Goal: Task Accomplishment & Management: Manage account settings

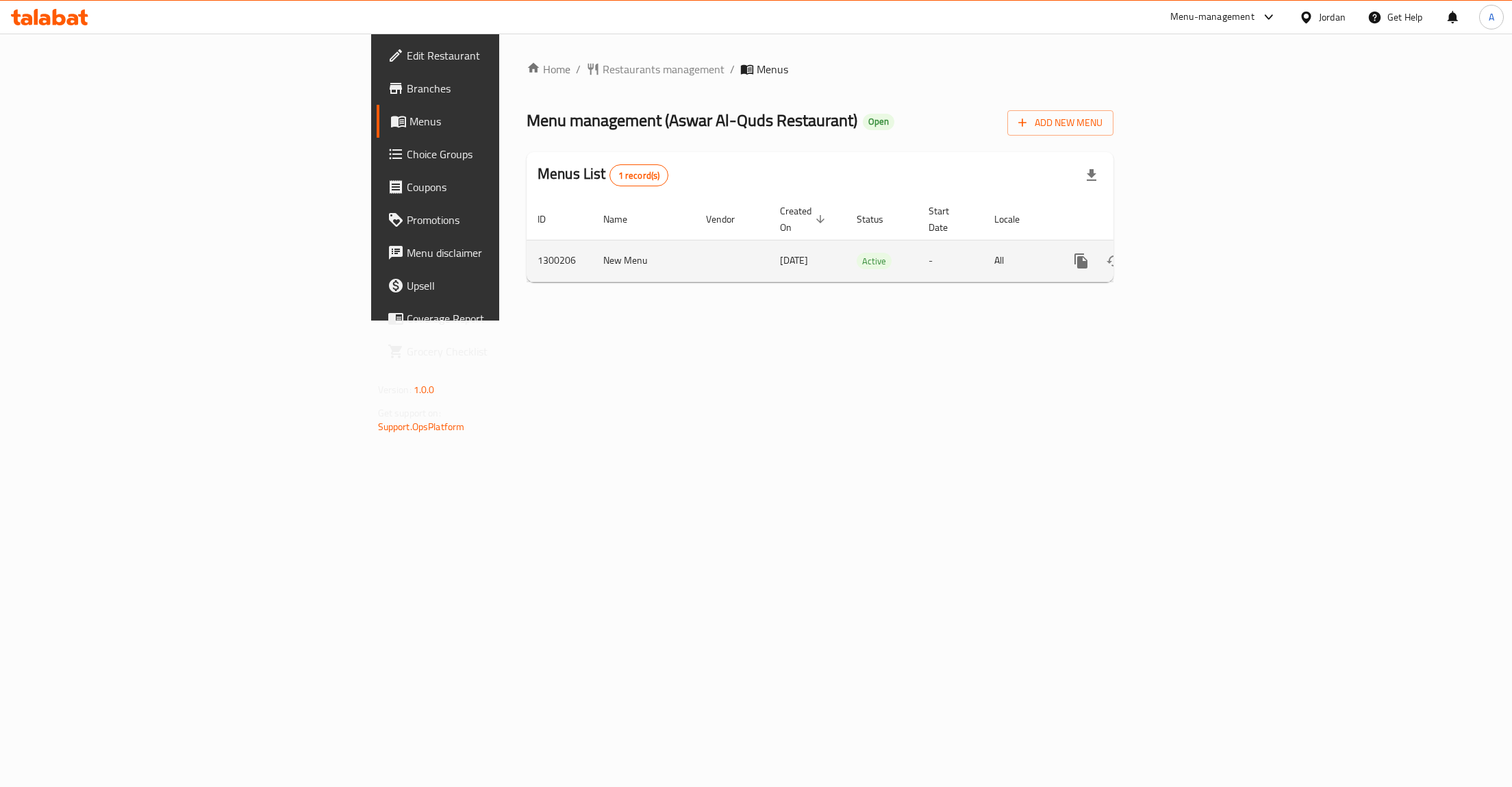
click at [1196, 254] on link "enhanced table" at bounding box center [1180, 261] width 33 height 33
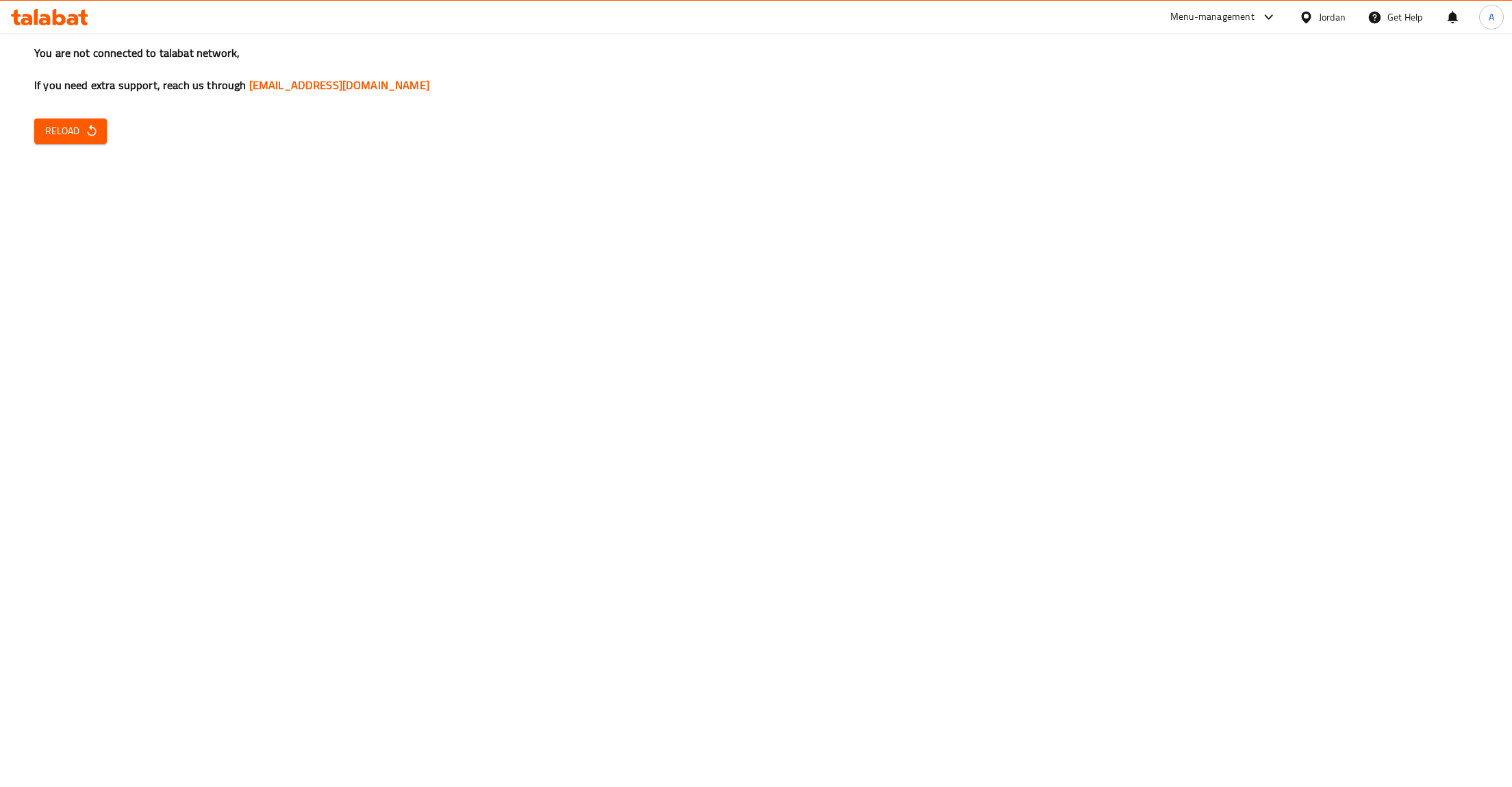
drag, startPoint x: 104, startPoint y: 114, endPoint x: 93, endPoint y: 126, distance: 16.3
click at [95, 122] on div "You are not connected to talabat network, If you need extra support, reach us t…" at bounding box center [756, 393] width 1512 height 787
click at [88, 131] on icon "button" at bounding box center [92, 131] width 14 height 14
click at [40, 142] on button "Reload" at bounding box center [70, 131] width 73 height 26
click at [35, 136] on button "Reload" at bounding box center [70, 131] width 73 height 26
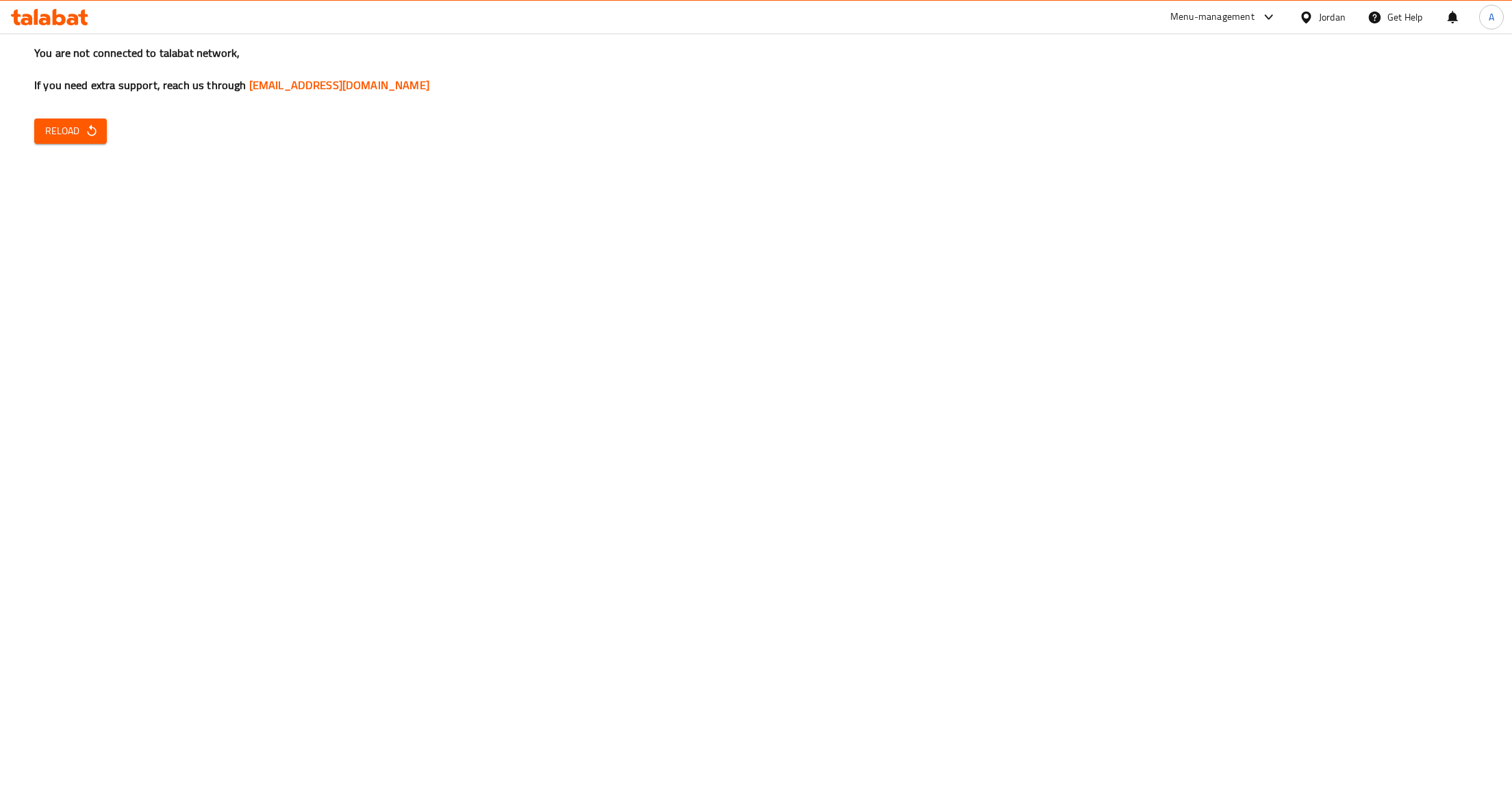
click at [59, 129] on span "Reload" at bounding box center [70, 131] width 50 height 17
click at [62, 129] on span "Reload" at bounding box center [70, 131] width 50 height 17
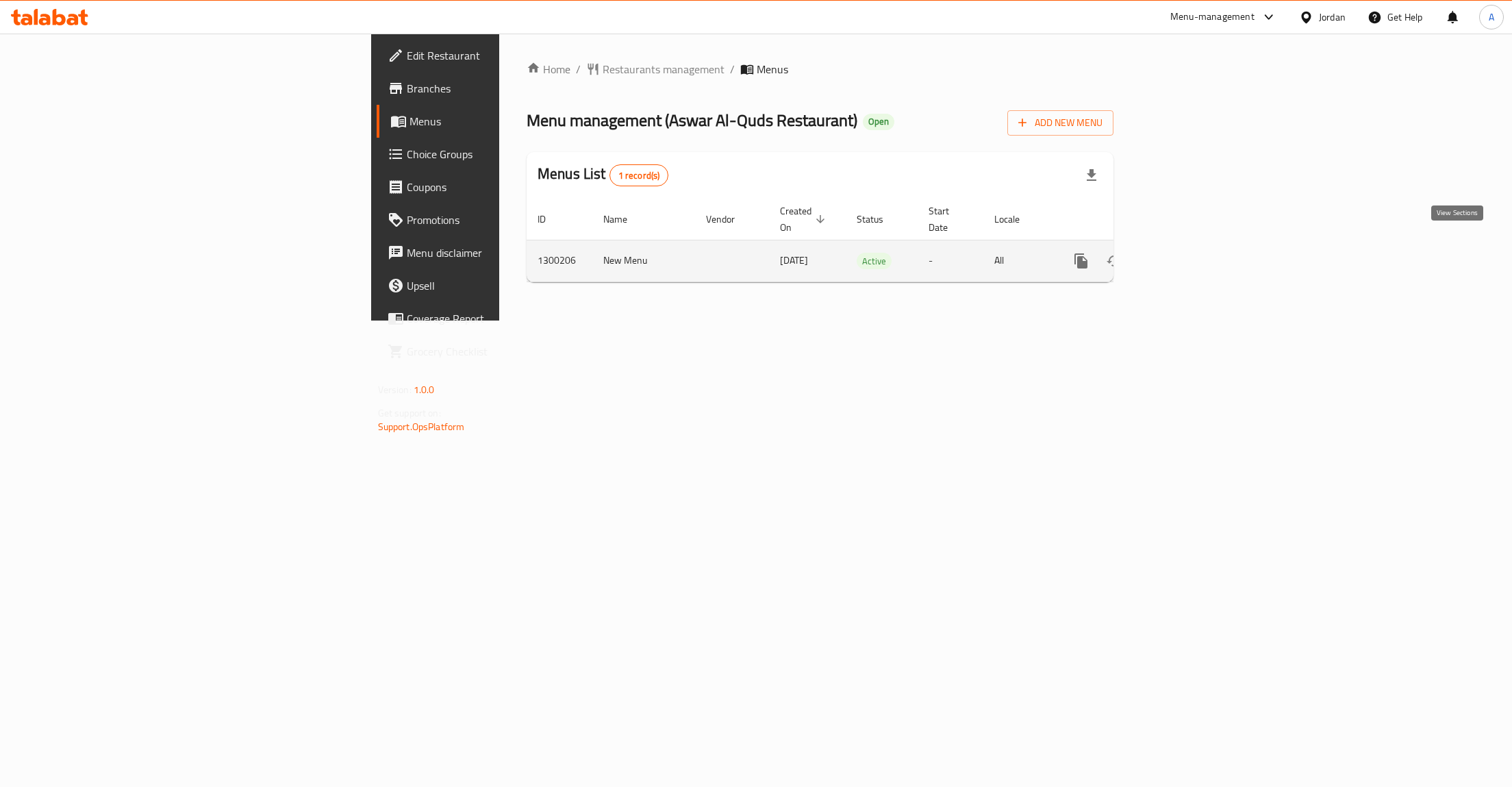
click at [1196, 248] on link "enhanced table" at bounding box center [1180, 261] width 33 height 33
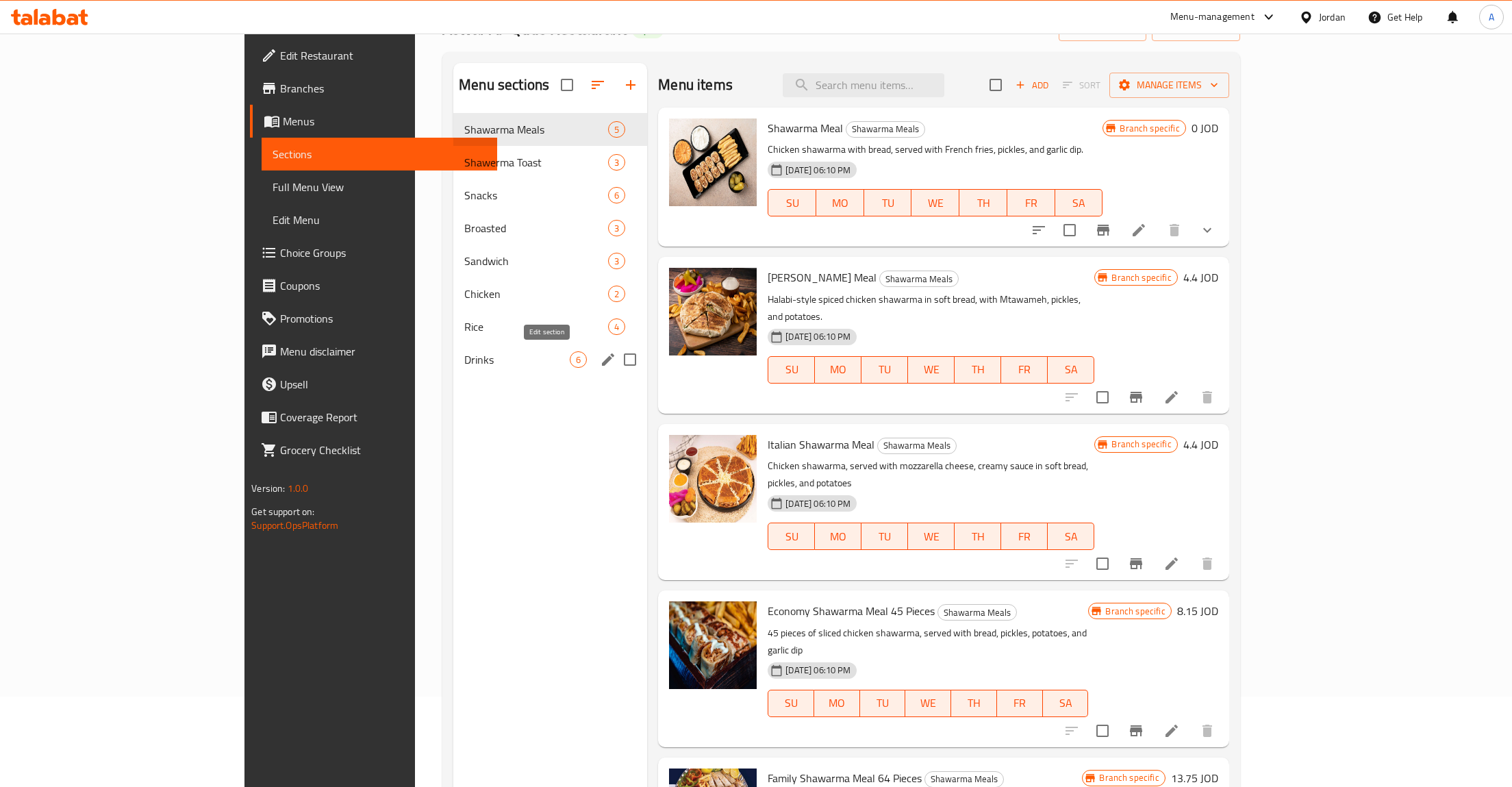
scroll to position [142, 0]
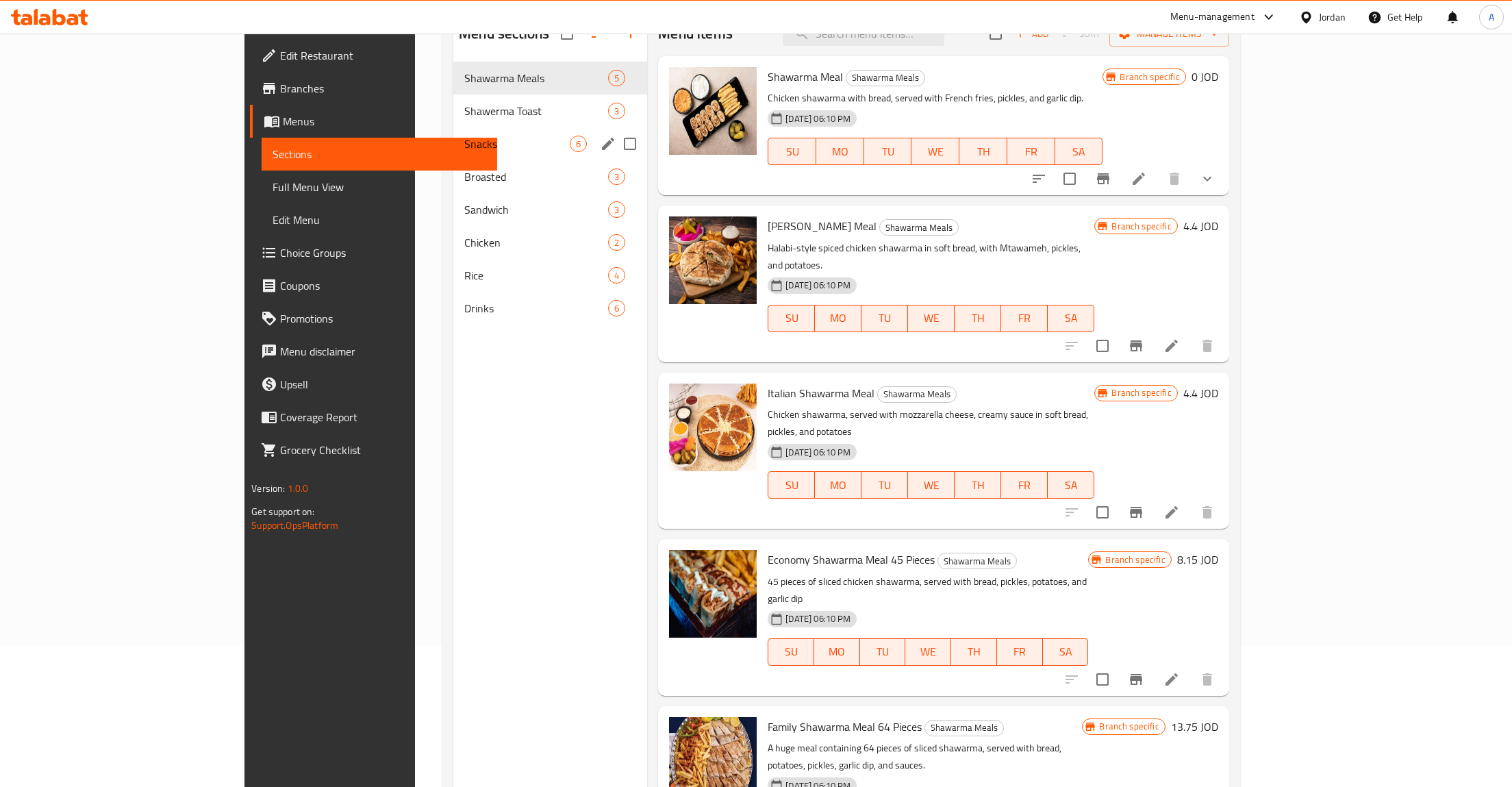
click at [453, 129] on div "Snacks 6" at bounding box center [550, 144] width 193 height 33
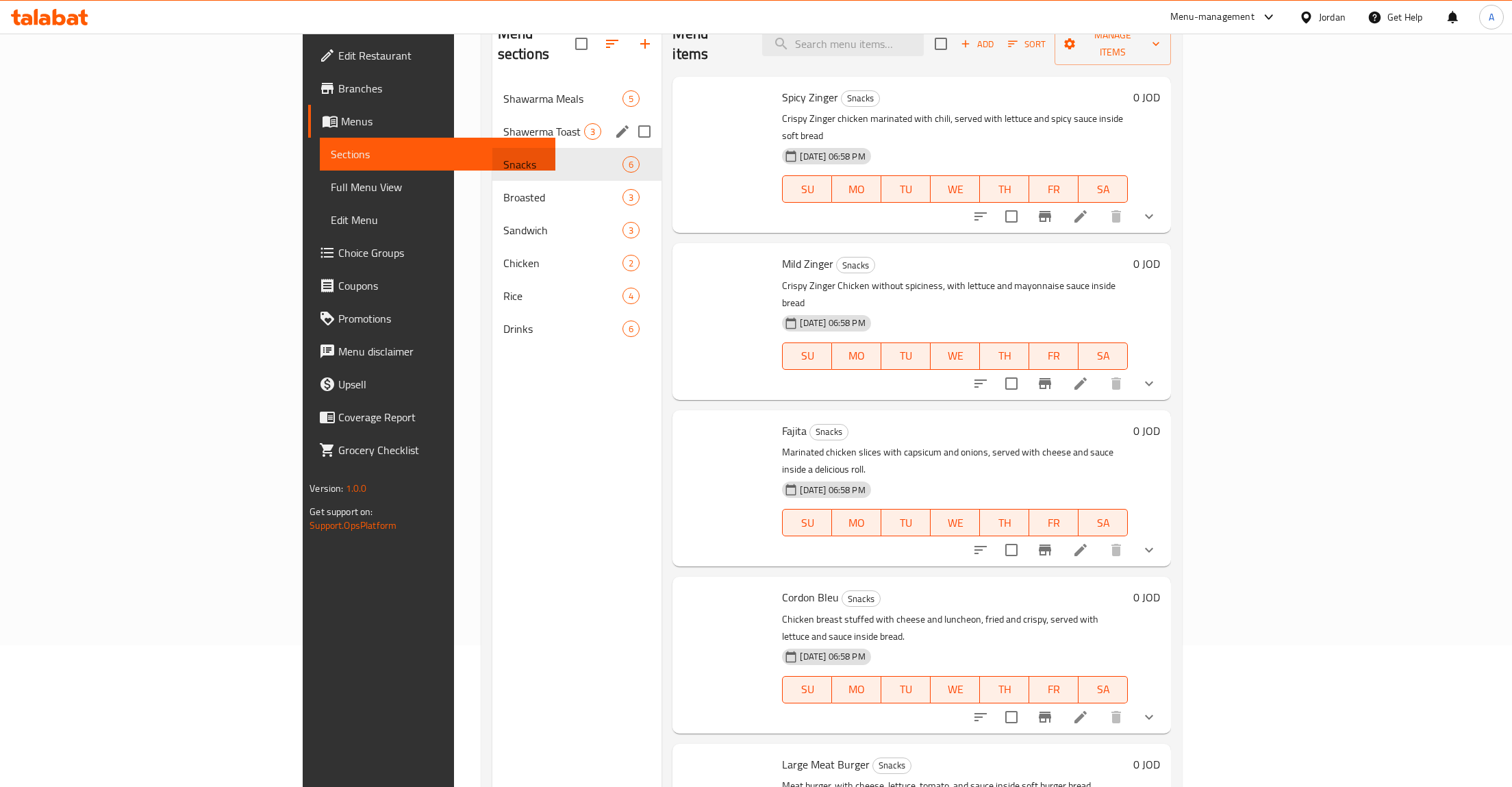
click at [492, 122] on div "Shawerma Toast 3" at bounding box center [577, 131] width 170 height 33
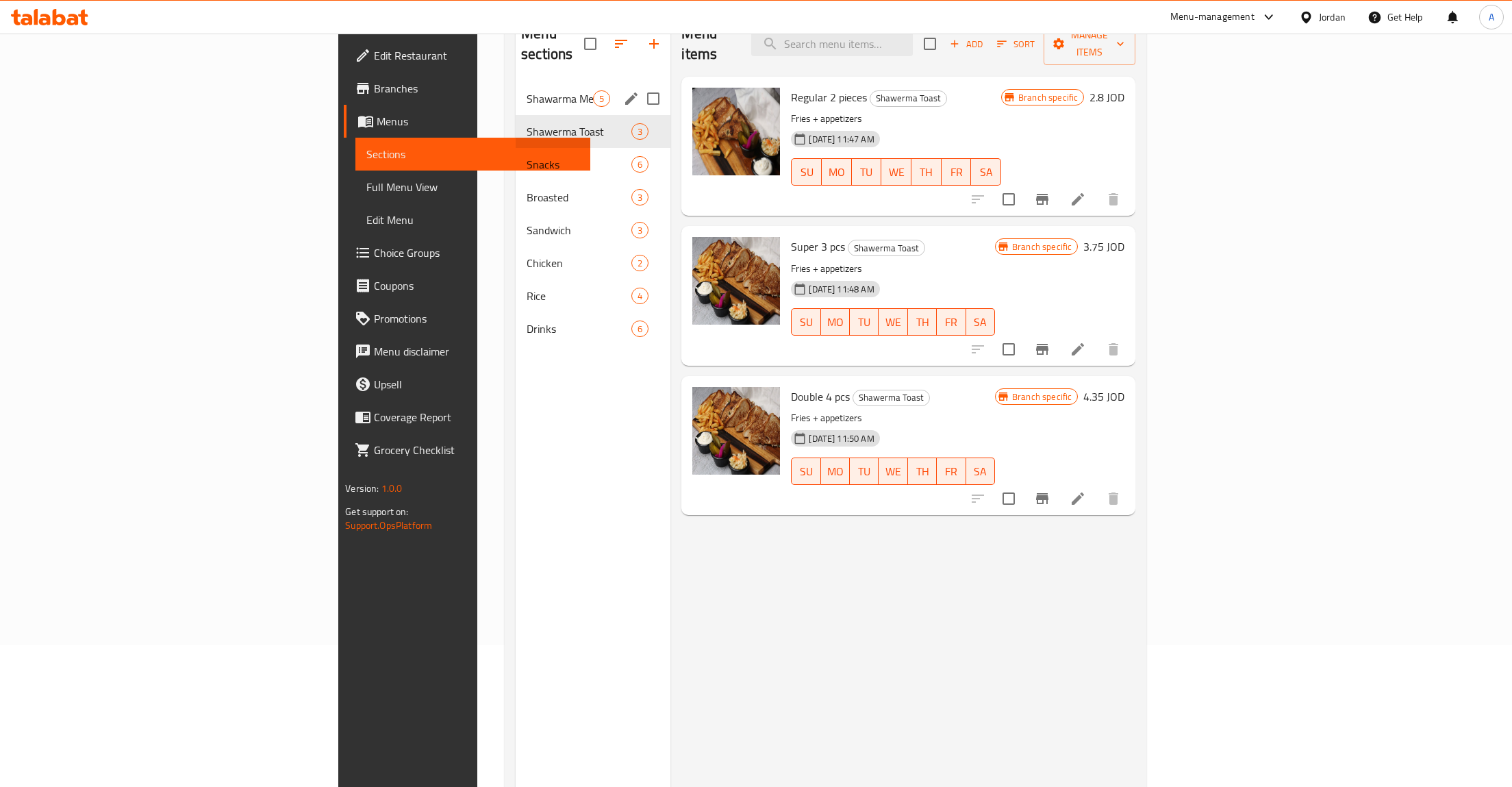
click at [527, 91] on span "Shawarma Meals" at bounding box center [560, 99] width 66 height 17
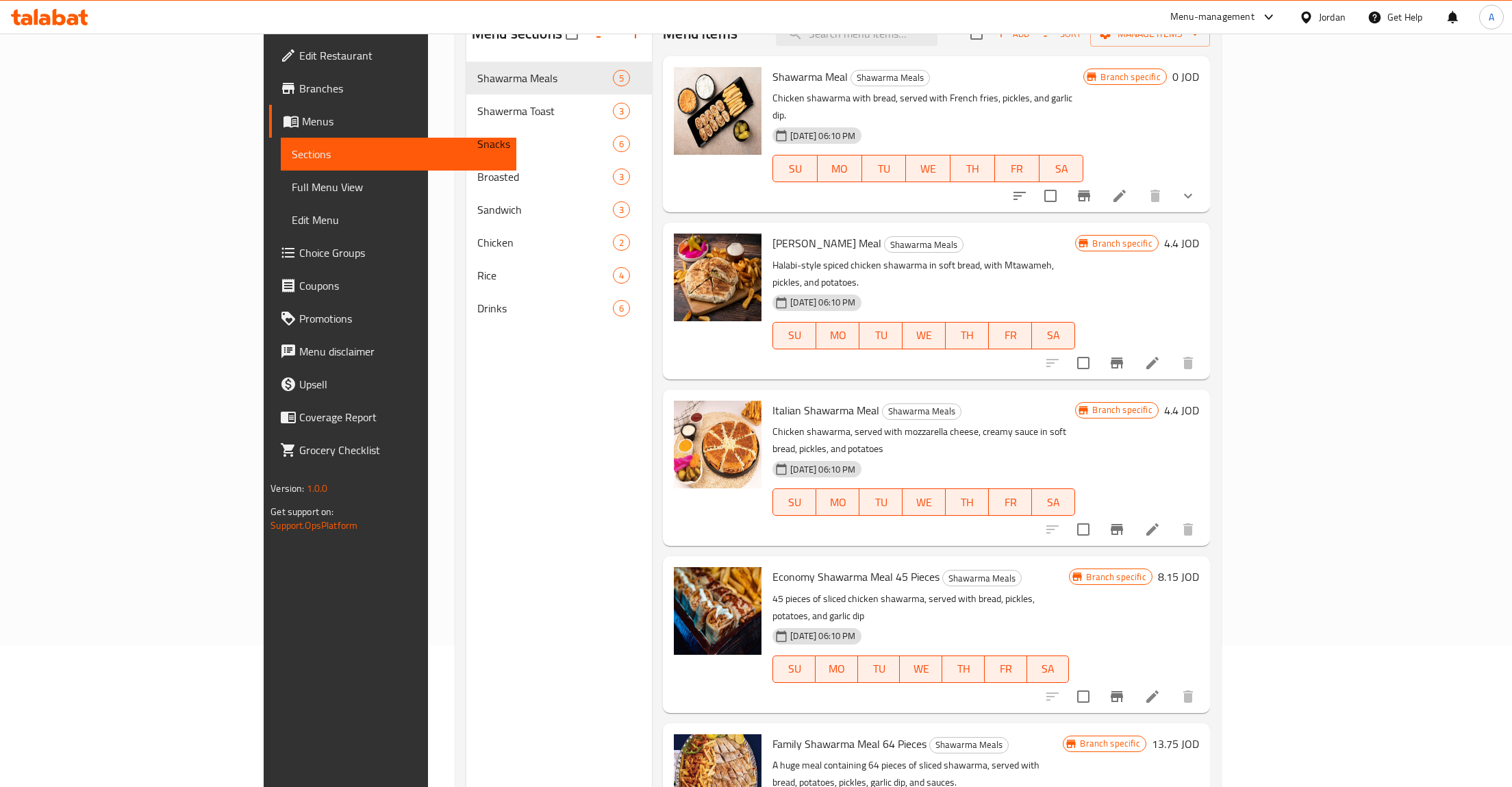
click at [1100, 180] on button "Branch-specific-item" at bounding box center [1084, 196] width 33 height 33
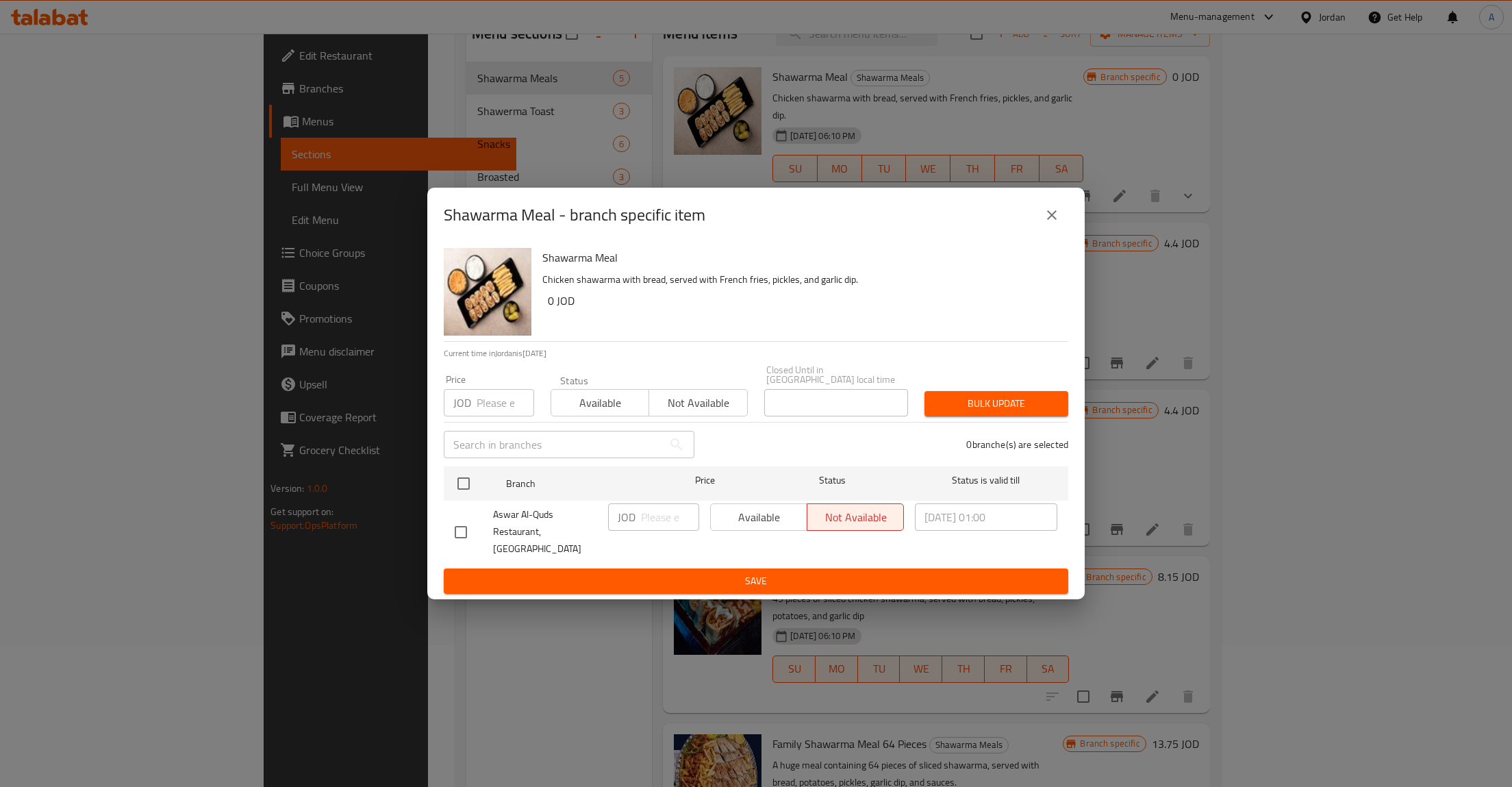
click at [705, 521] on div "JOD ​" at bounding box center [654, 531] width 102 height 68
click at [764, 521] on div "Available Not available" at bounding box center [807, 517] width 193 height 28
click at [471, 490] on input "checkbox" at bounding box center [464, 484] width 29 height 29
checkbox input "true"
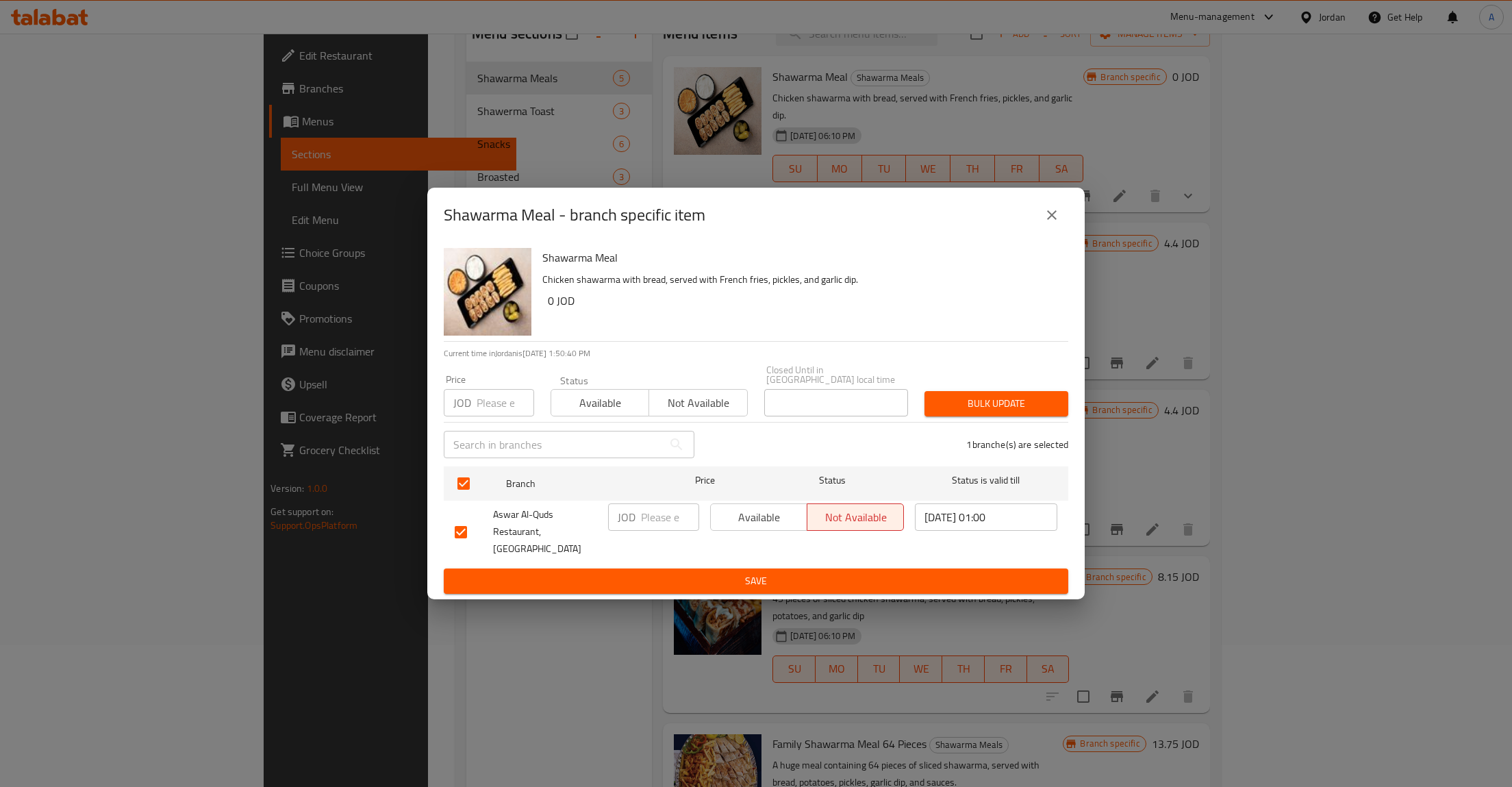
click at [775, 521] on span "Available" at bounding box center [759, 517] width 86 height 20
click at [741, 568] on button "Save" at bounding box center [756, 580] width 625 height 26
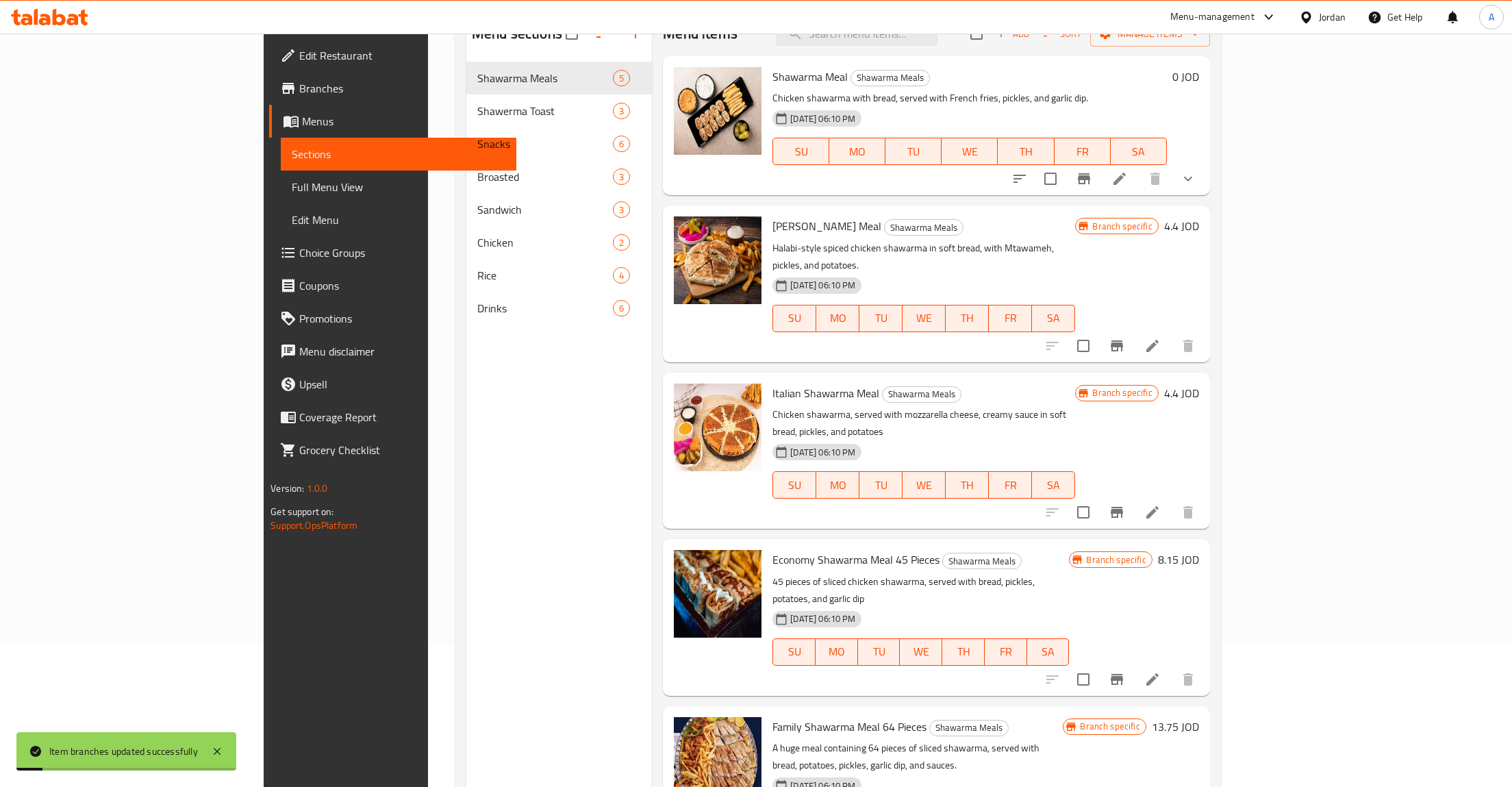
click at [1133, 330] on button "Branch-specific-item" at bounding box center [1117, 346] width 33 height 33
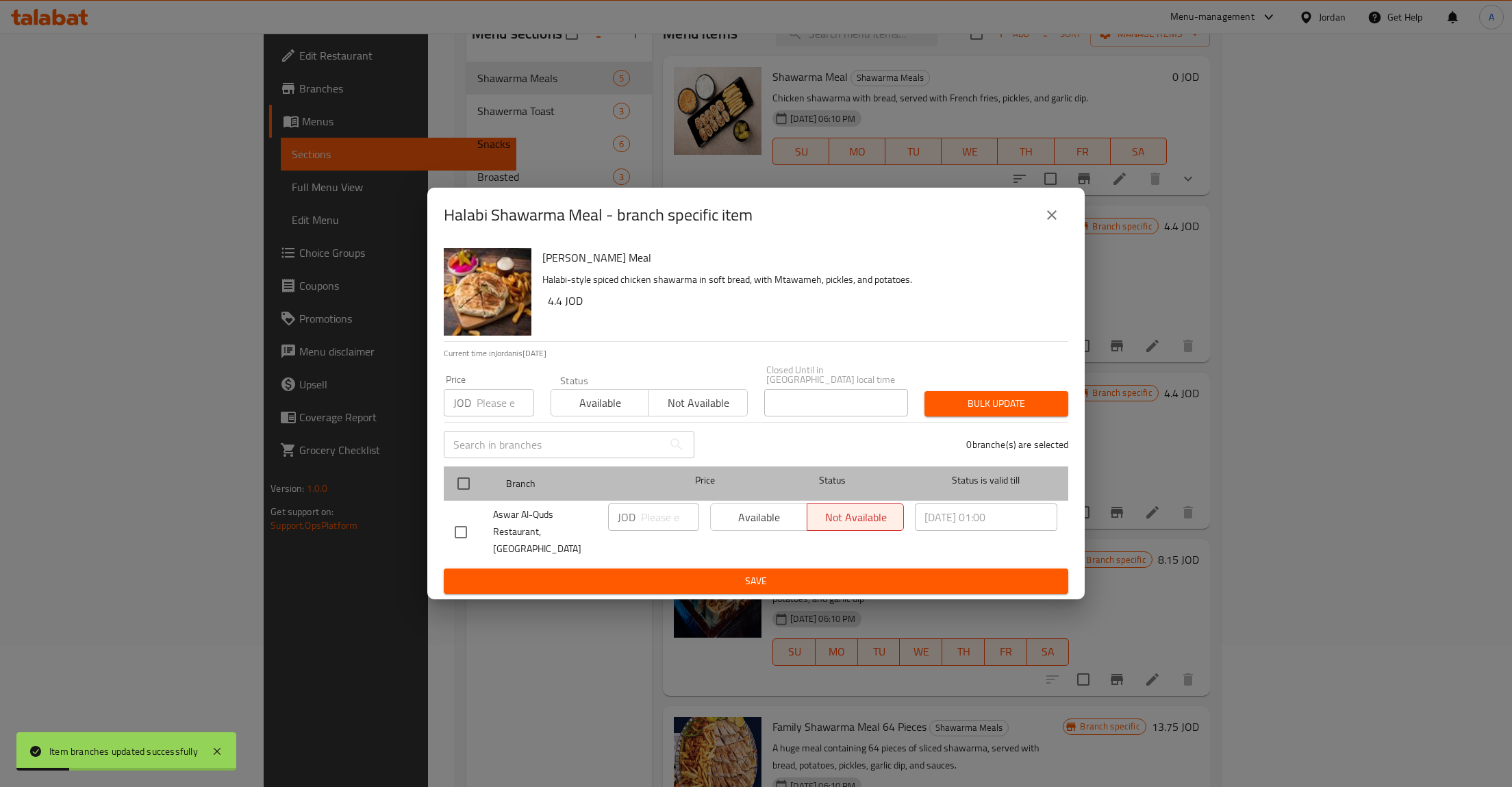
click at [449, 489] on div "Branch Price Status Status is valid till" at bounding box center [756, 484] width 625 height 35
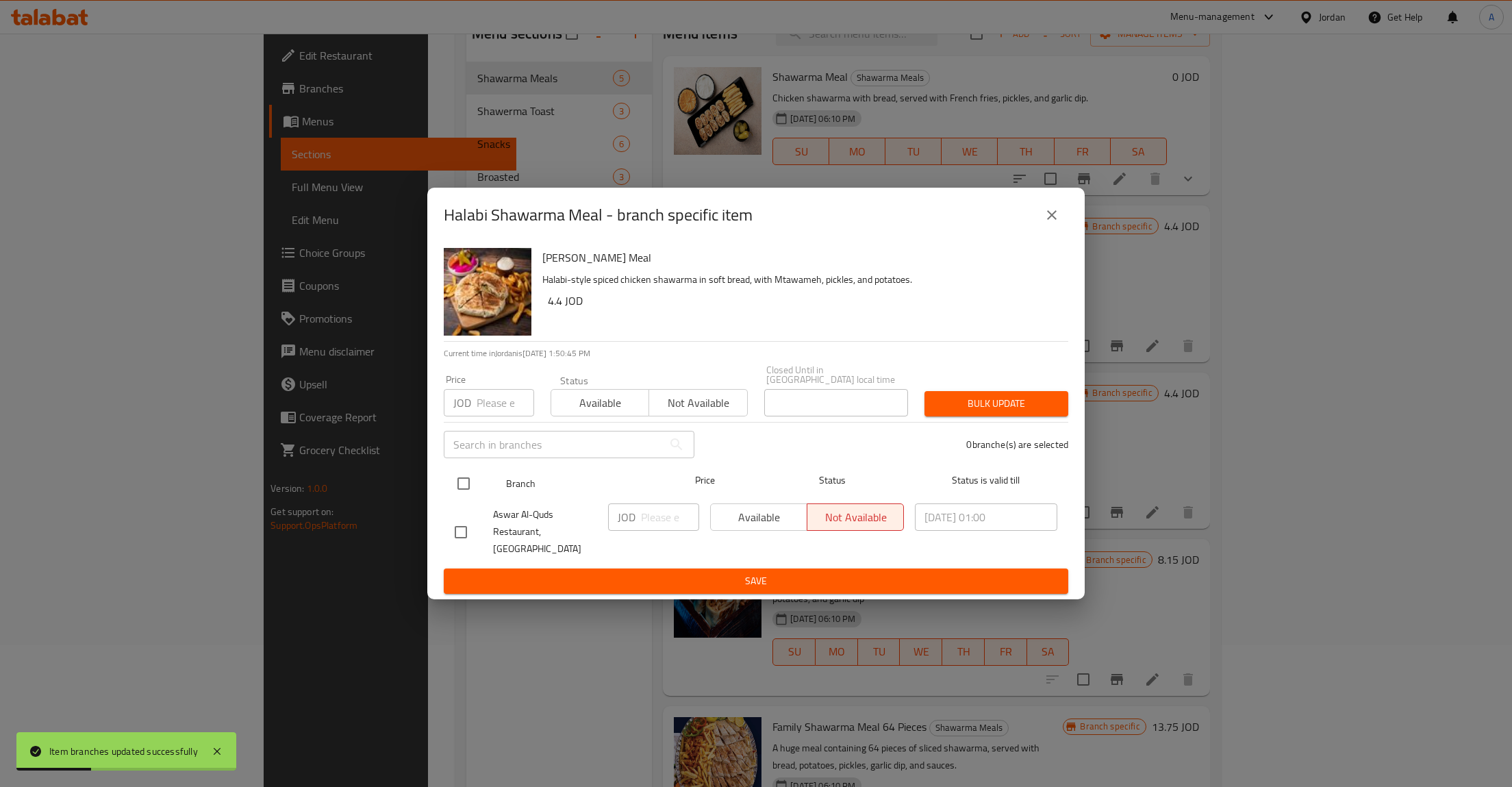
click at [458, 482] on input "checkbox" at bounding box center [464, 484] width 29 height 29
checkbox input "true"
click at [746, 520] on span "Available" at bounding box center [759, 517] width 86 height 20
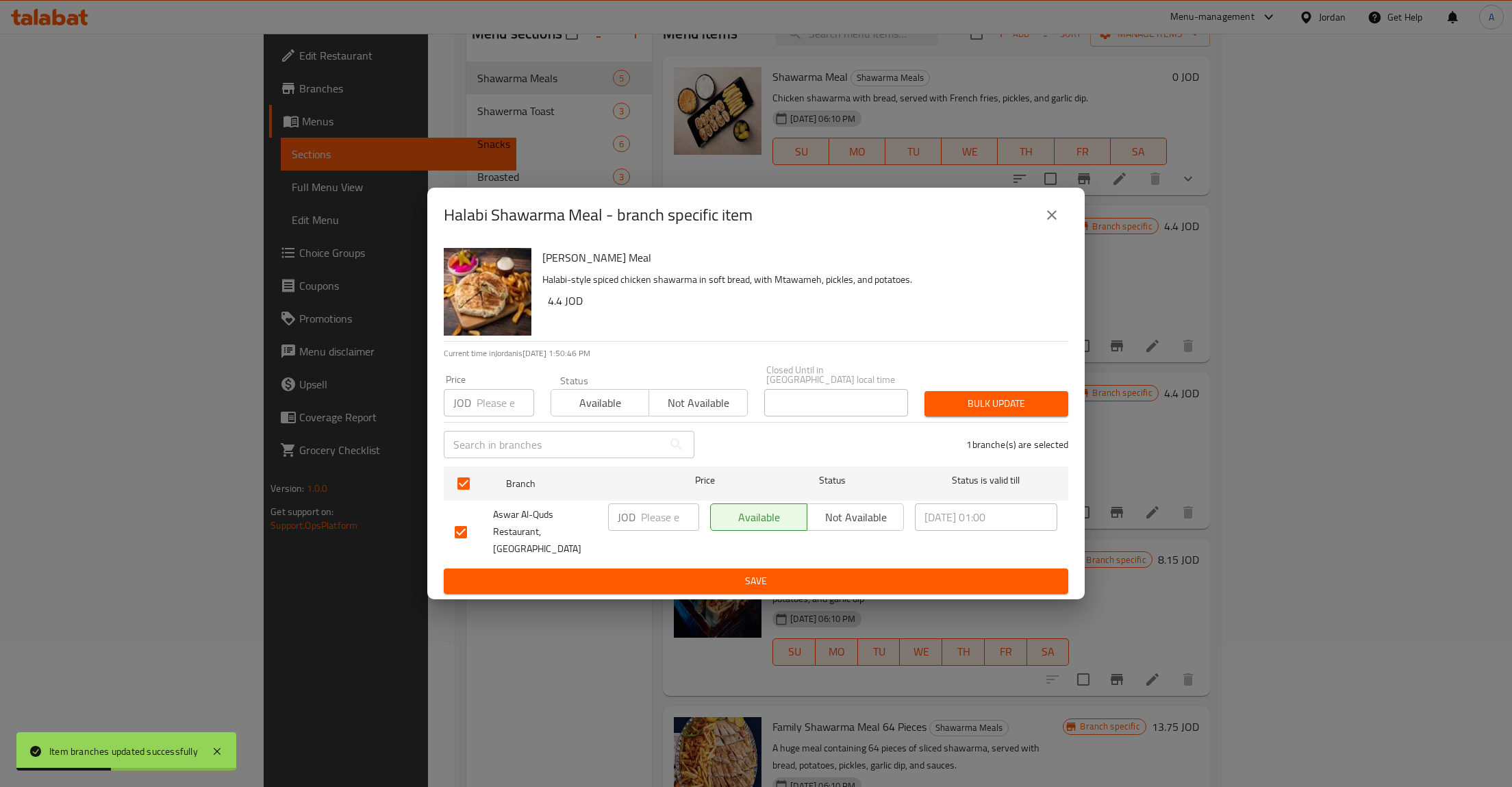
click at [788, 568] on button "Save" at bounding box center [756, 580] width 625 height 26
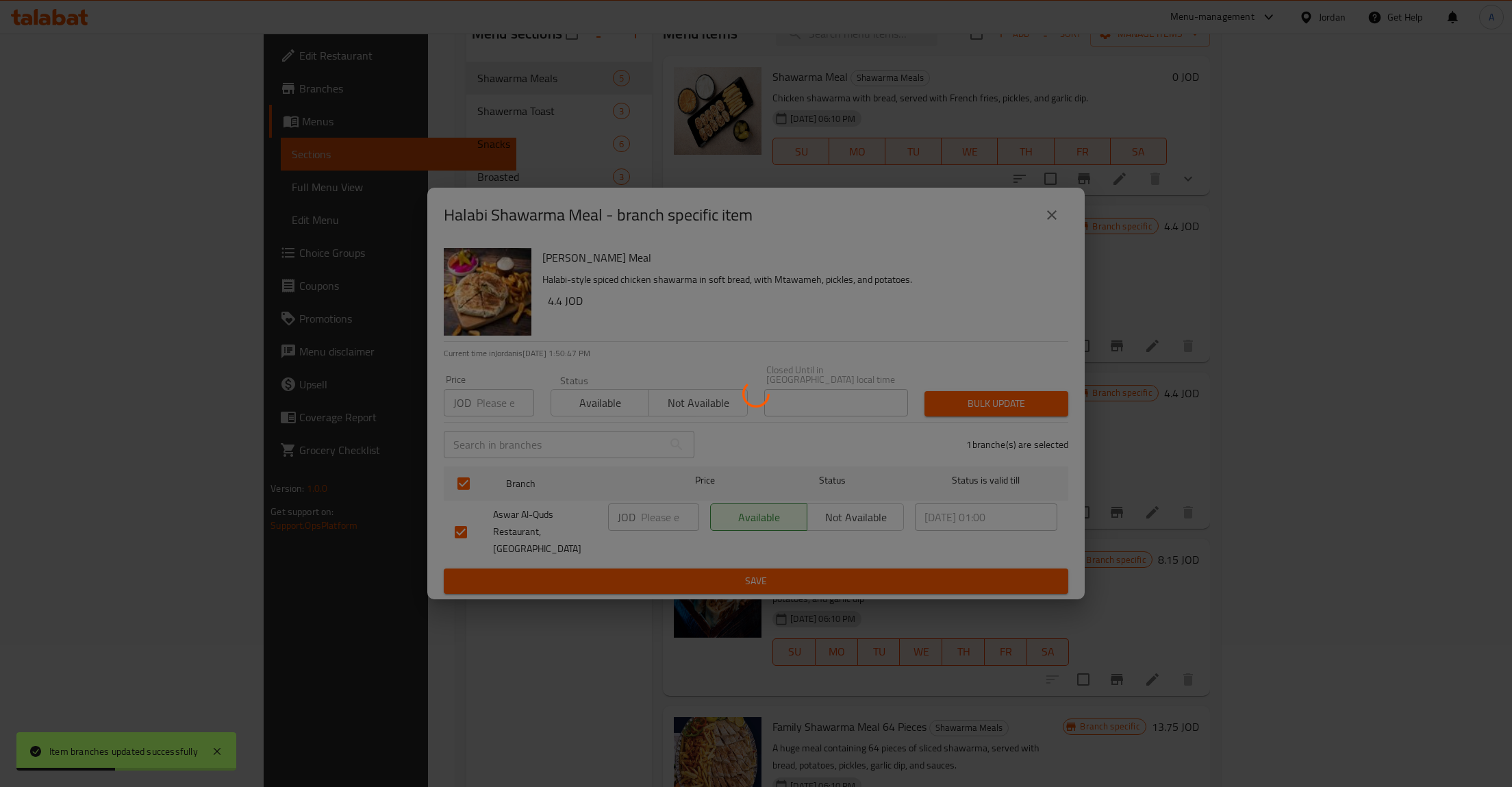
click at [788, 562] on div at bounding box center [756, 393] width 1512 height 787
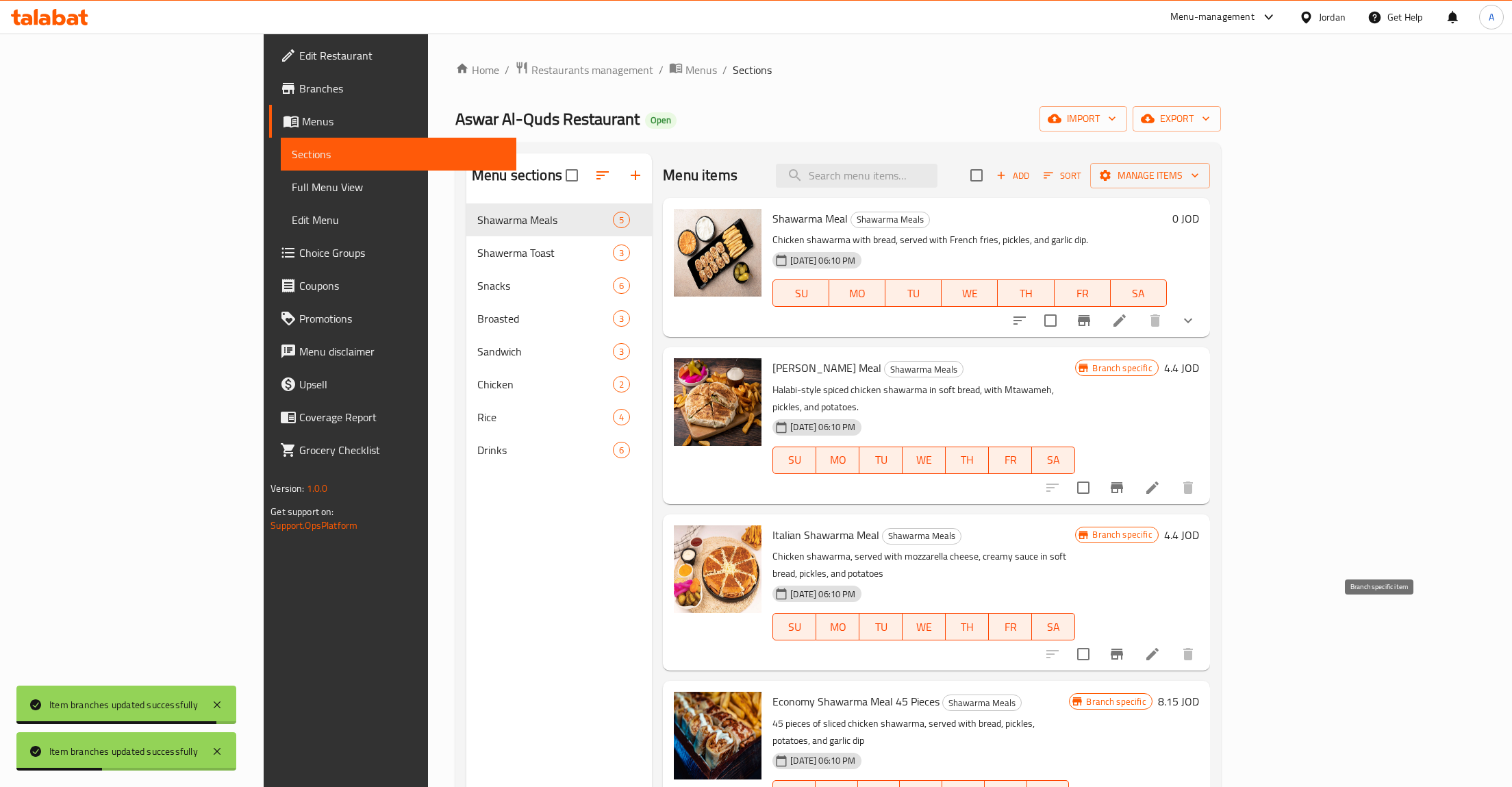
click at [1133, 638] on button "Branch-specific-item" at bounding box center [1117, 654] width 33 height 33
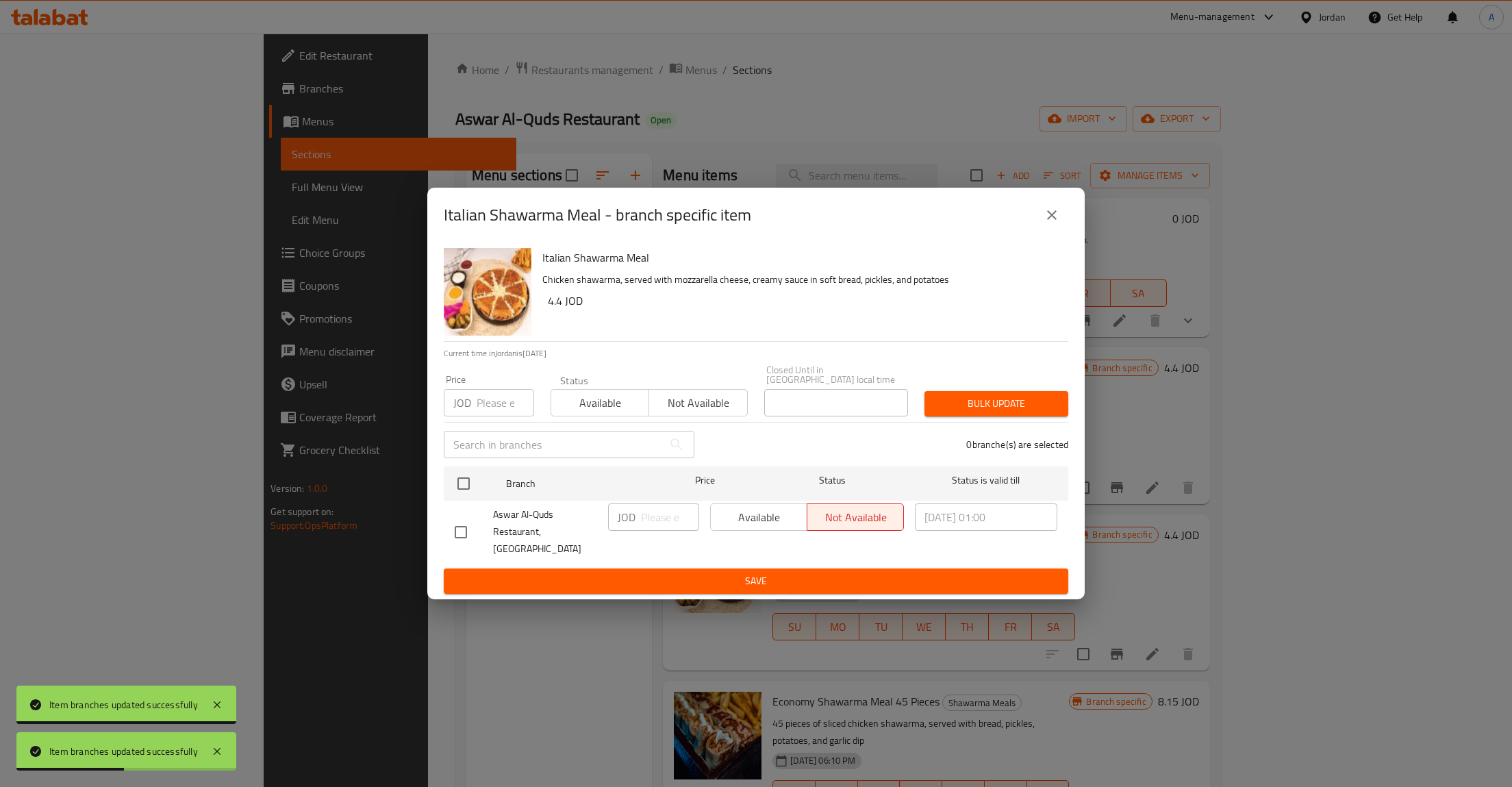
click at [793, 520] on div "Available Not available" at bounding box center [807, 517] width 193 height 28
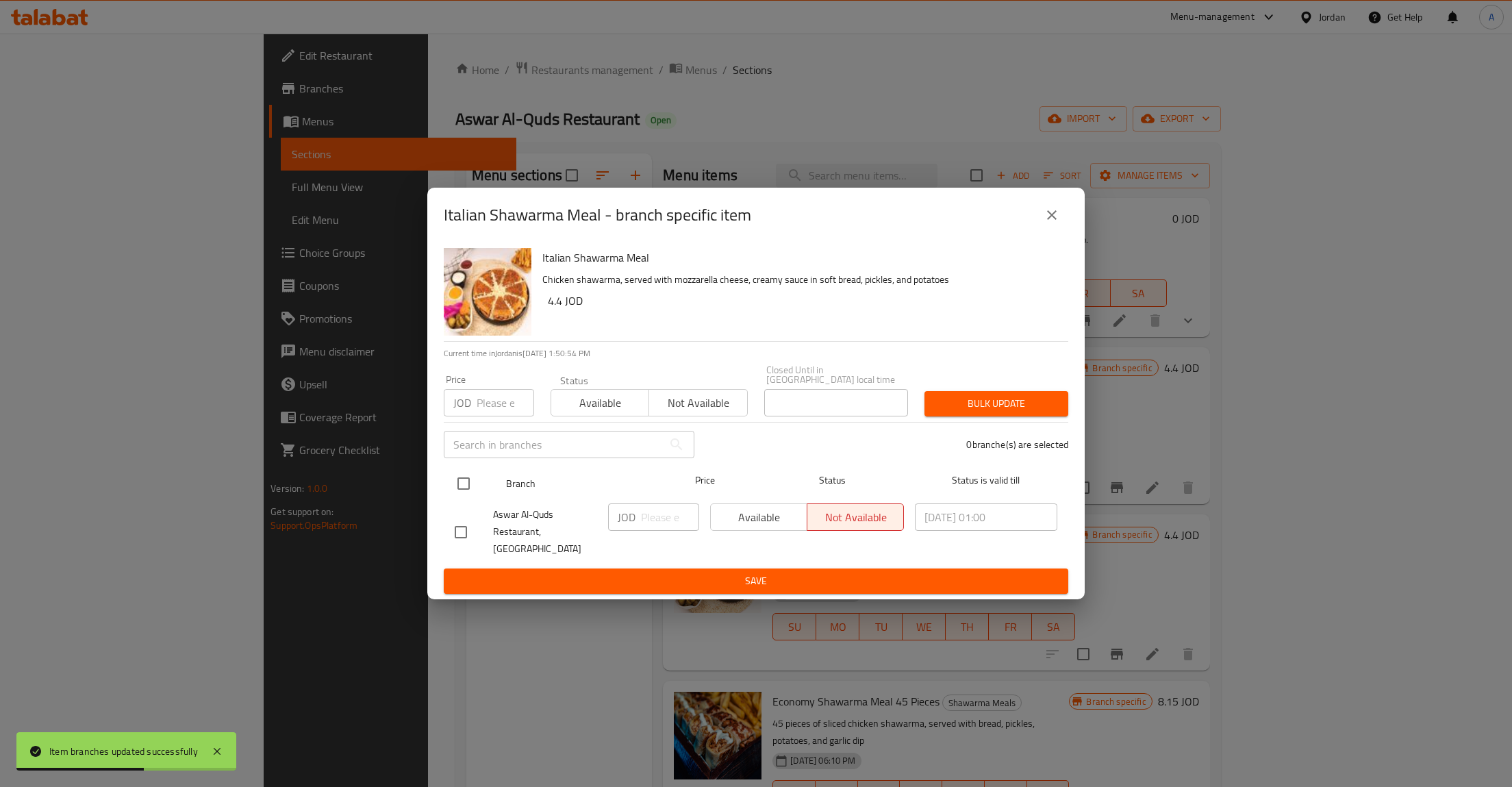
click at [471, 490] on input "checkbox" at bounding box center [464, 484] width 29 height 29
checkbox input "true"
click at [735, 515] on span "Available" at bounding box center [759, 517] width 86 height 20
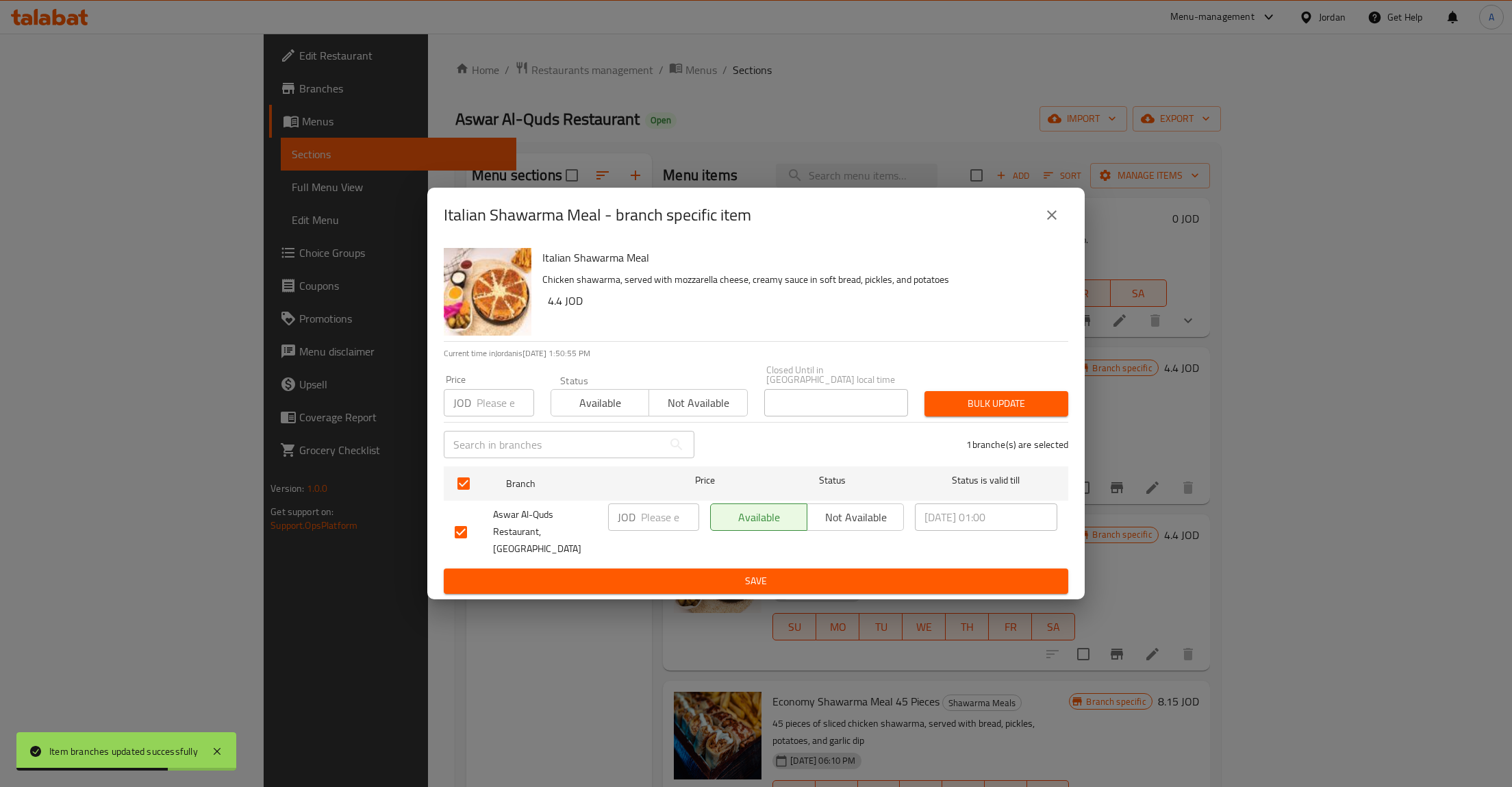
click at [772, 572] on span "Save" at bounding box center [756, 580] width 603 height 17
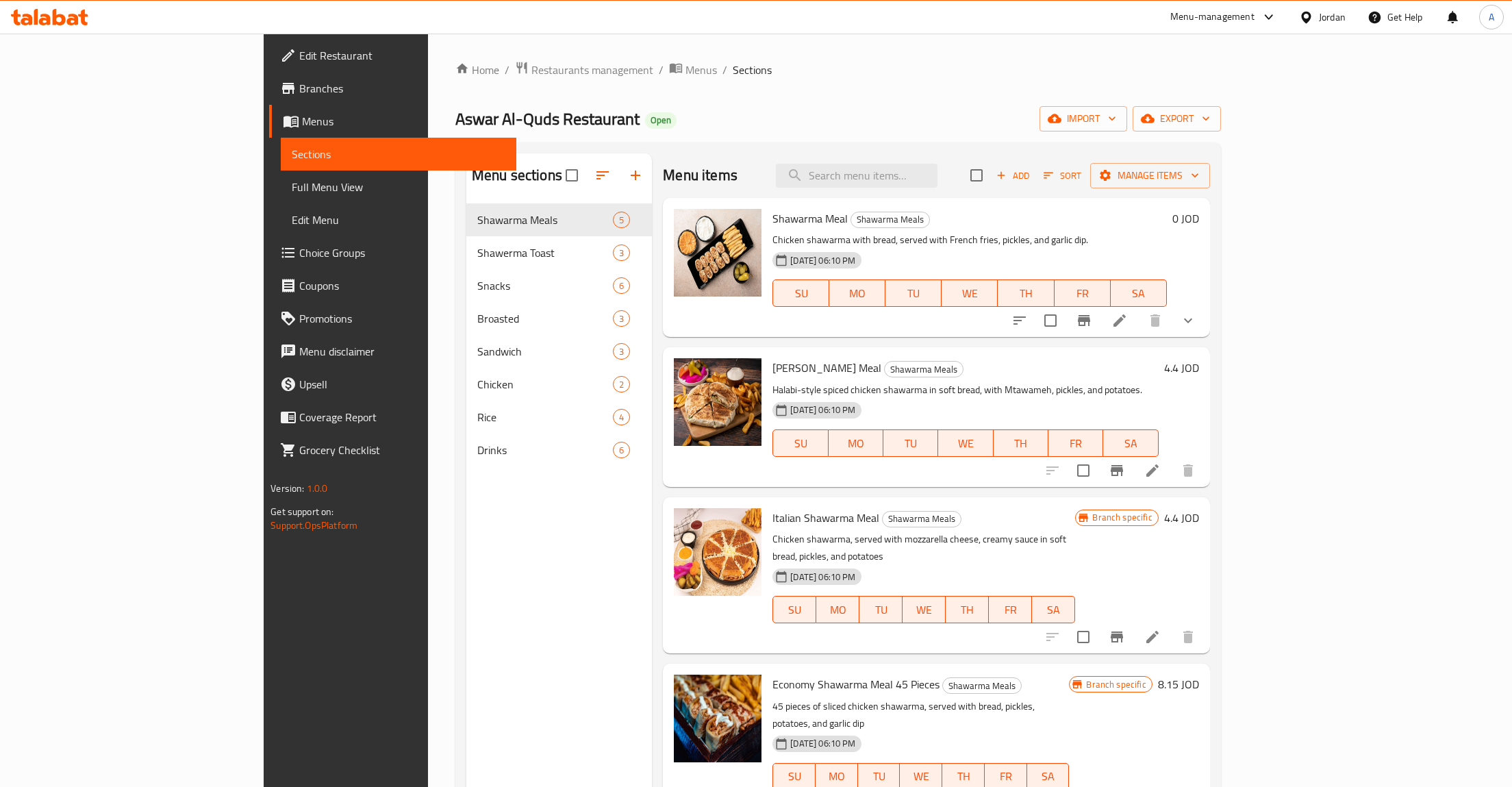
scroll to position [191, 0]
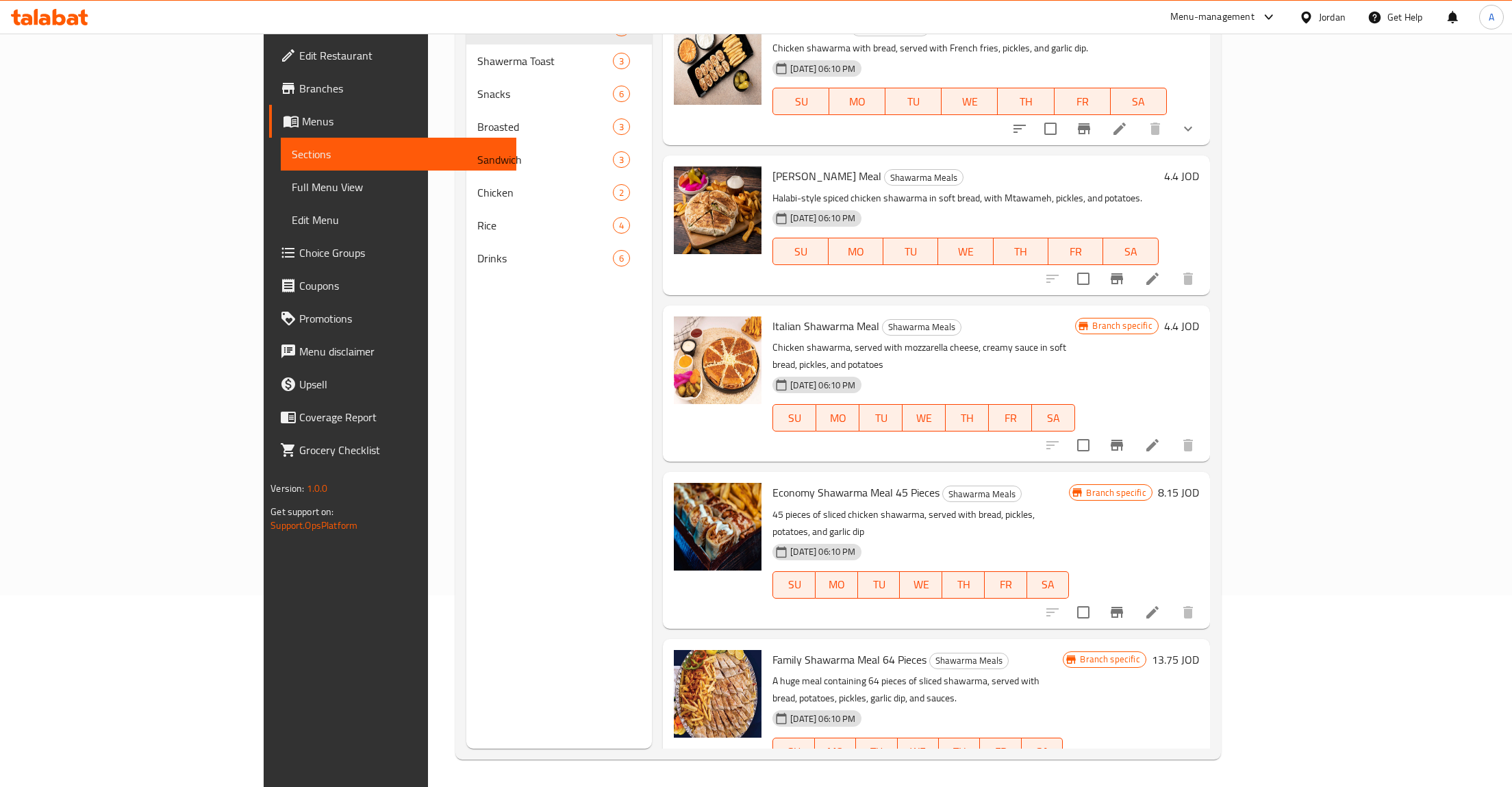
click at [1123, 439] on icon "Branch-specific-item" at bounding box center [1117, 445] width 12 height 11
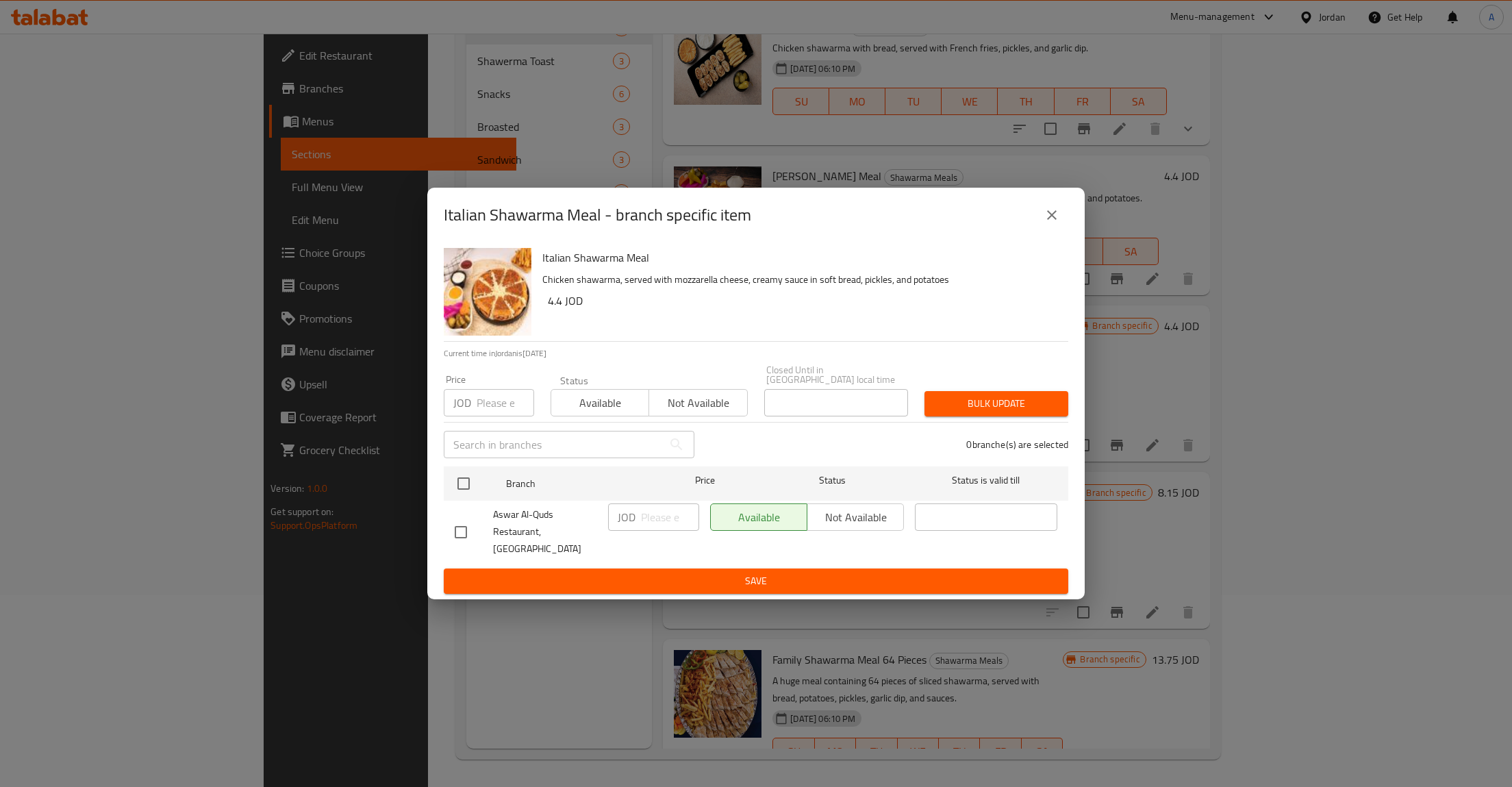
click at [856, 513] on div "Available Not available" at bounding box center [807, 517] width 193 height 28
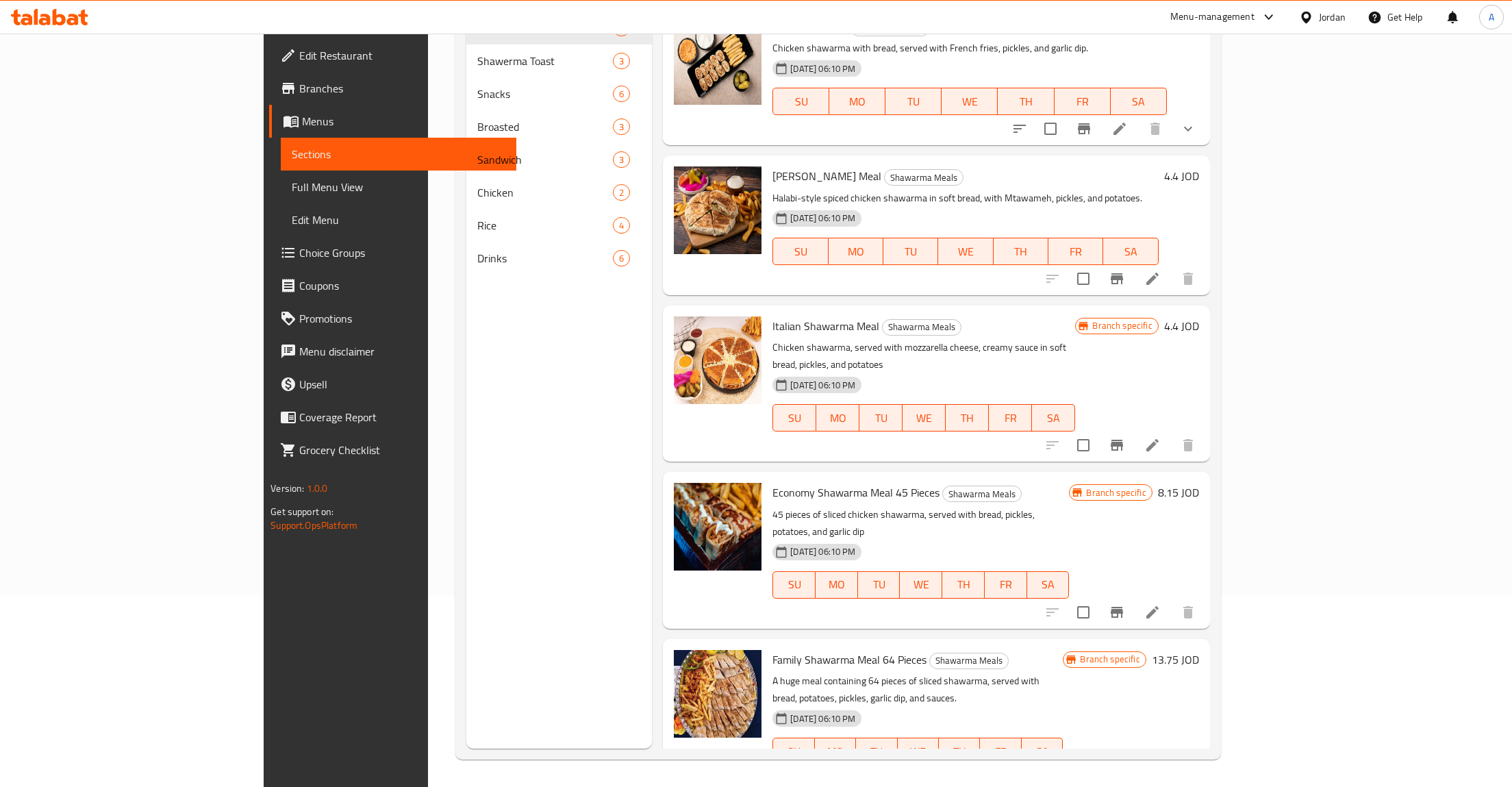
click at [1133, 596] on button "Branch-specific-item" at bounding box center [1117, 612] width 33 height 33
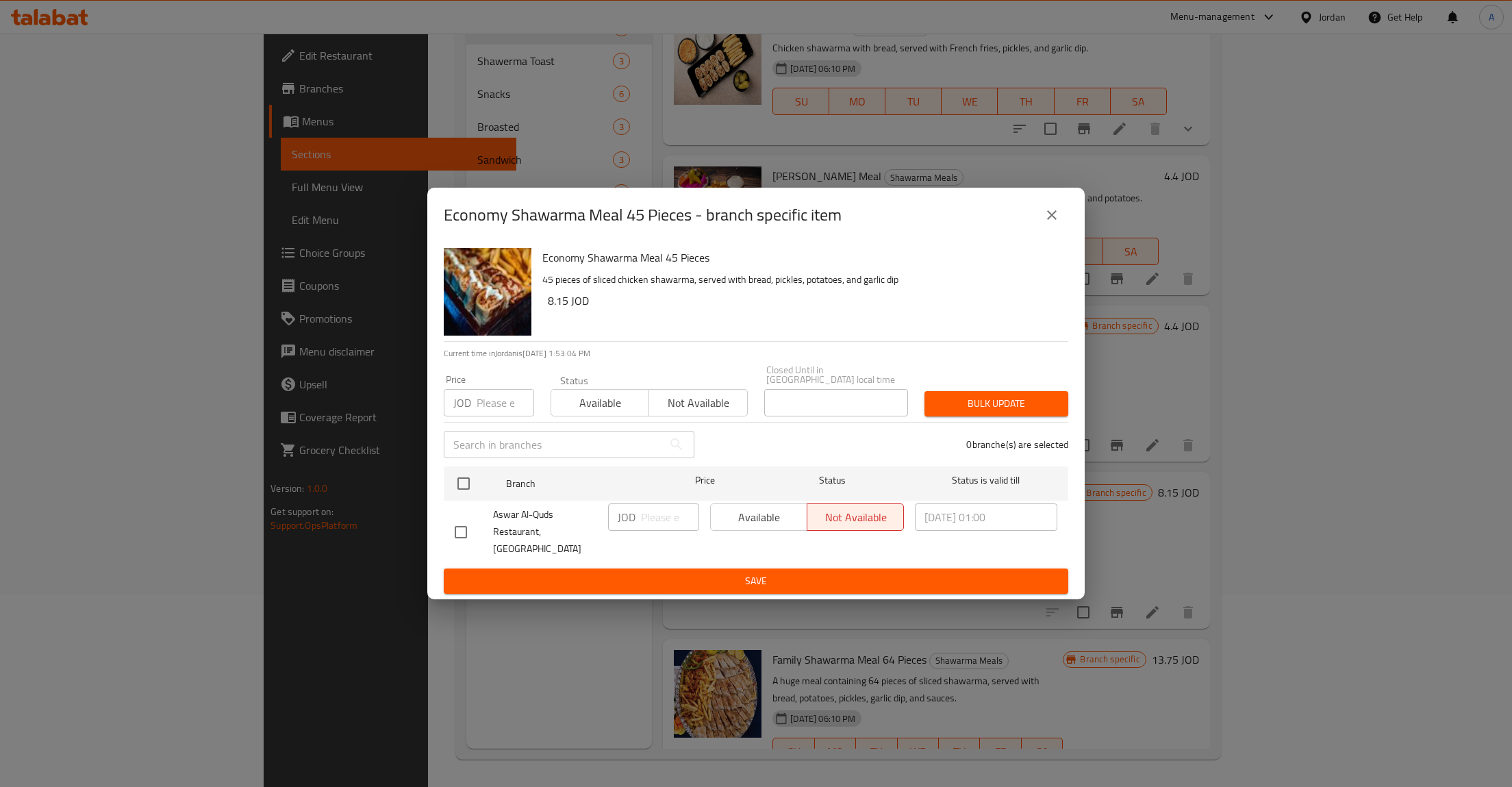
click at [766, 524] on div "Available Not available" at bounding box center [807, 517] width 193 height 28
click at [447, 489] on div "Branch Price Status Status is valid till" at bounding box center [756, 484] width 625 height 35
drag, startPoint x: 462, startPoint y: 490, endPoint x: 479, endPoint y: 492, distance: 17.1
click at [464, 491] on input "checkbox" at bounding box center [464, 484] width 29 height 29
checkbox input "true"
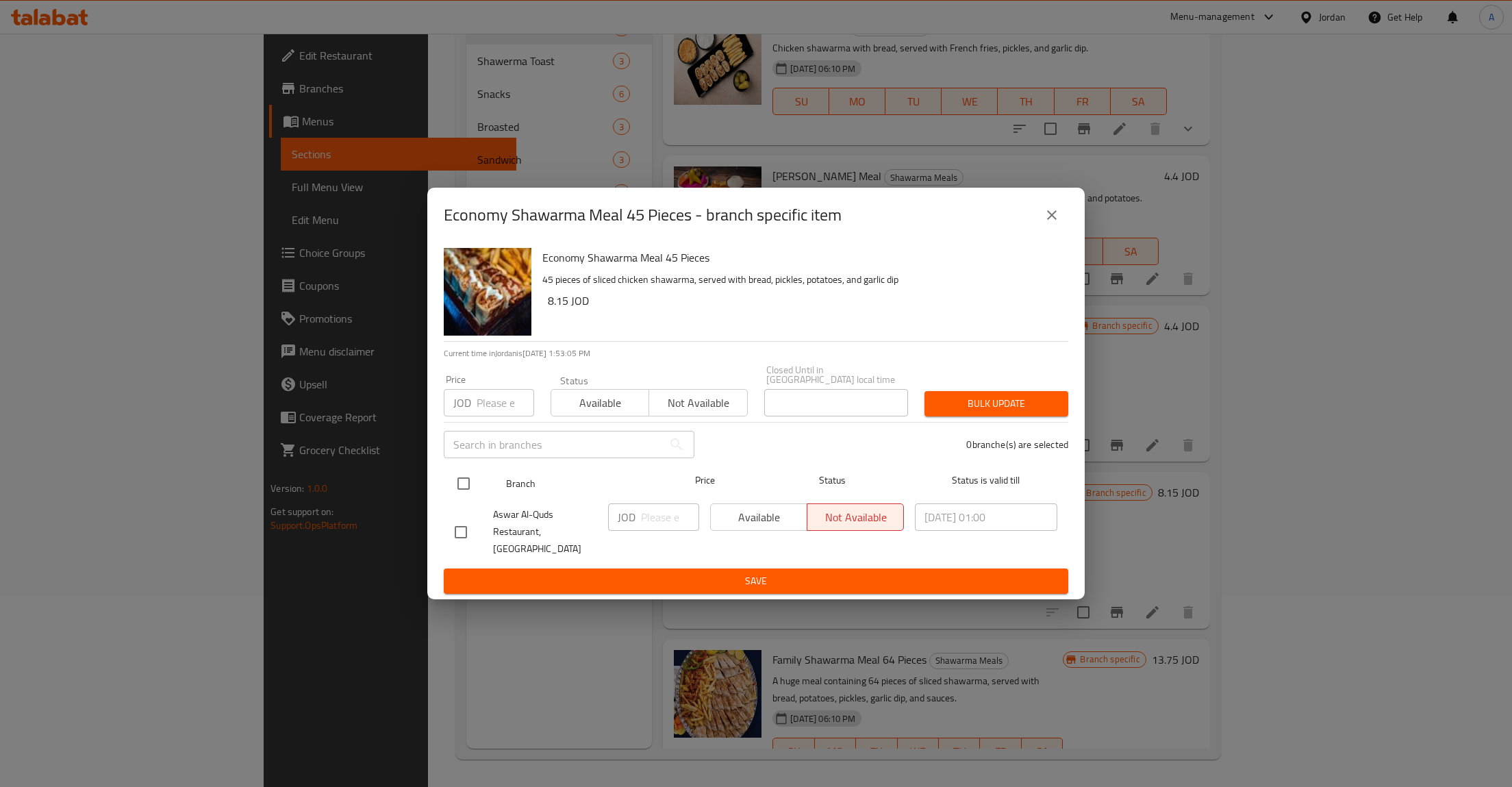
checkbox input "true"
click at [733, 527] on span "Available" at bounding box center [759, 517] width 86 height 20
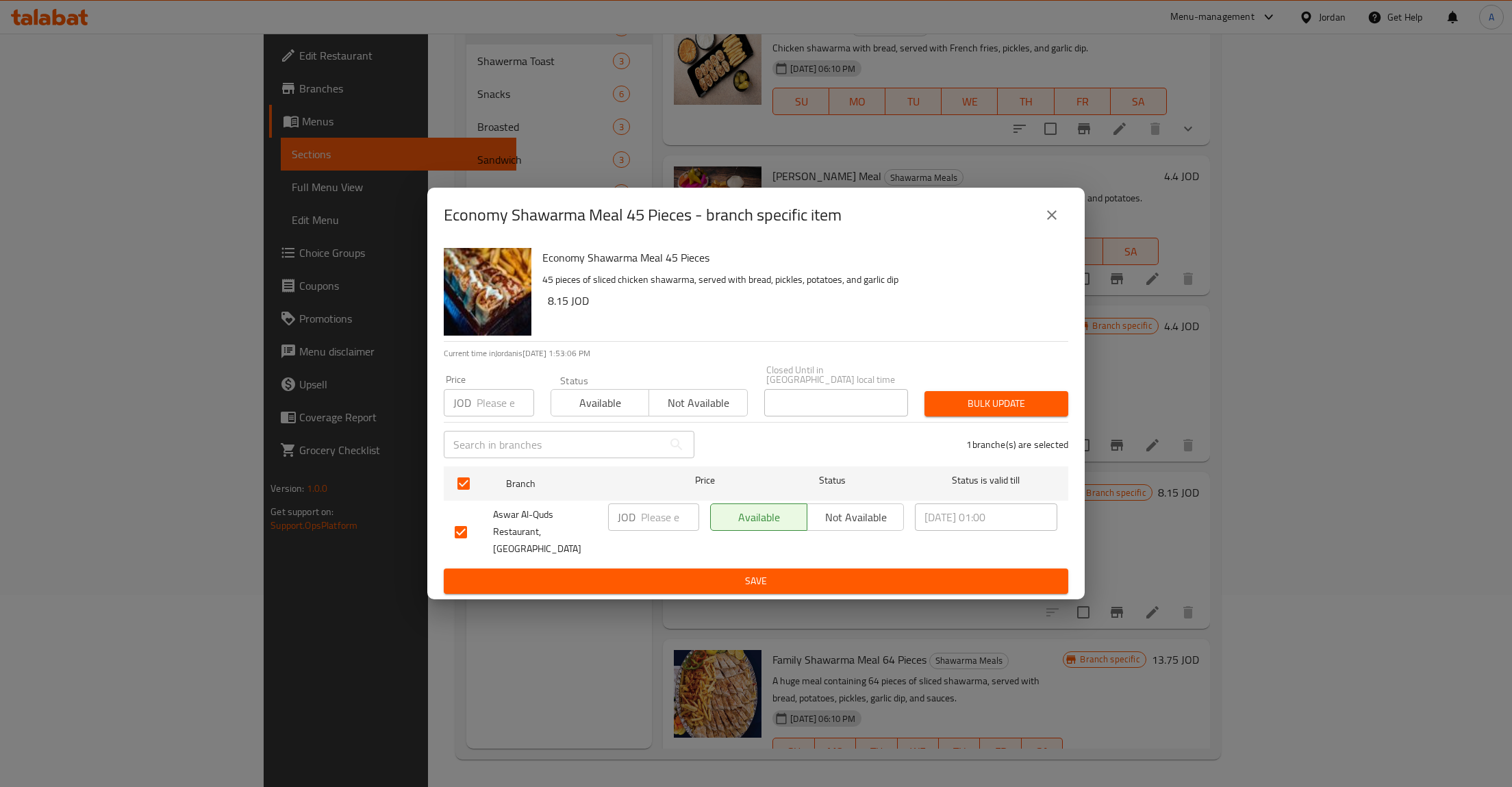
click at [734, 572] on span "Save" at bounding box center [756, 580] width 603 height 17
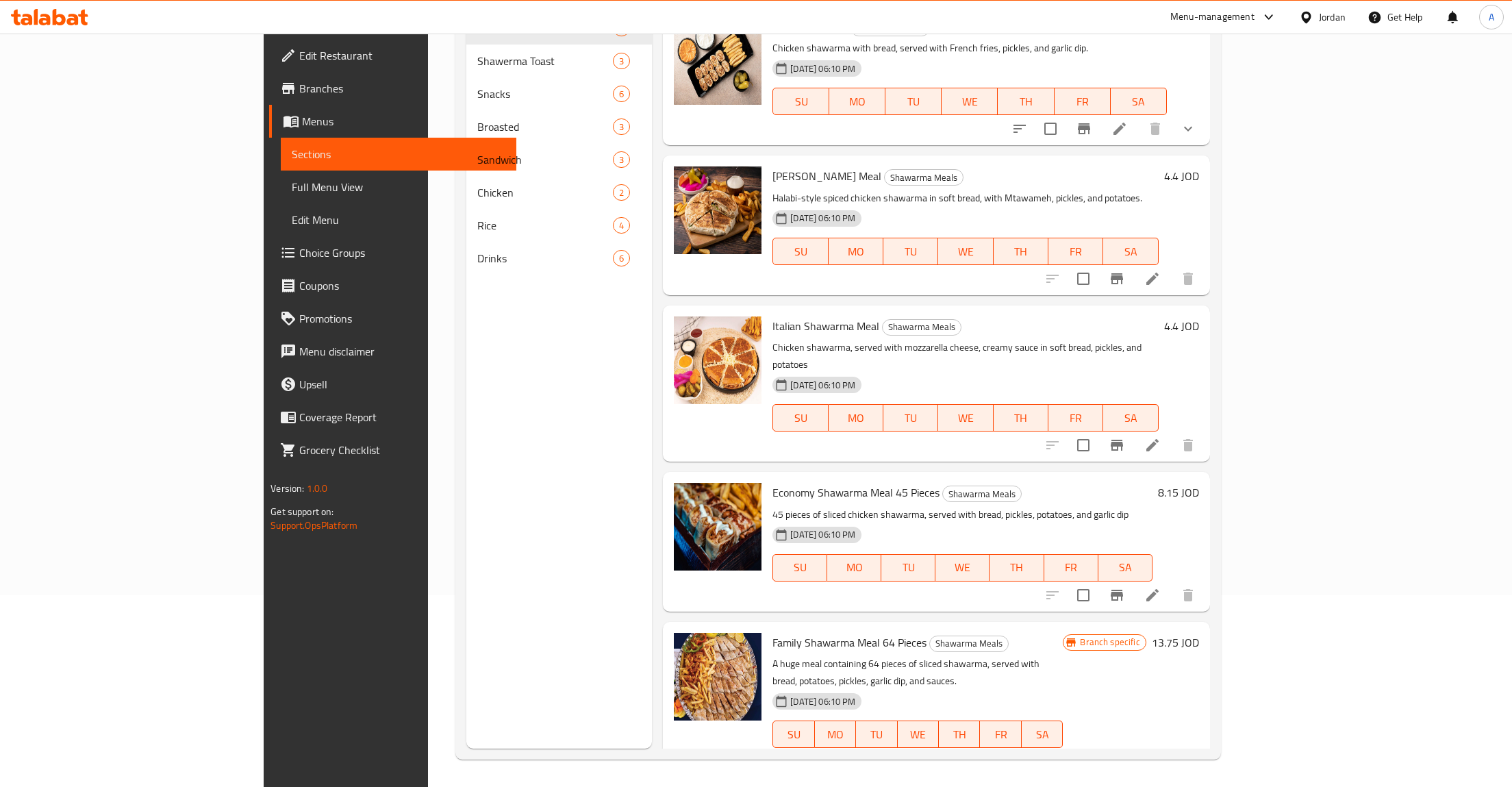
click at [1068, 718] on div "SU MO TU WE TH FR SA" at bounding box center [918, 733] width 301 height 38
type button "0"
